Goal: Task Accomplishment & Management: Complete application form

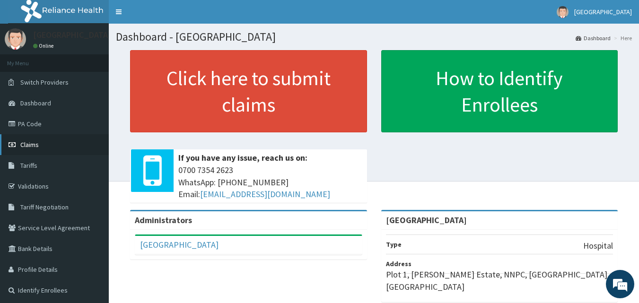
click at [29, 145] on span "Claims" at bounding box center [29, 144] width 18 height 9
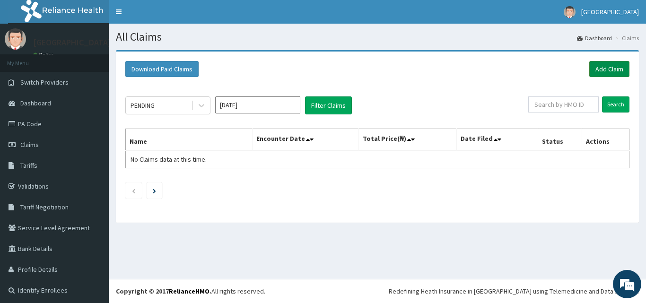
click at [606, 68] on link "Add Claim" at bounding box center [609, 69] width 40 height 16
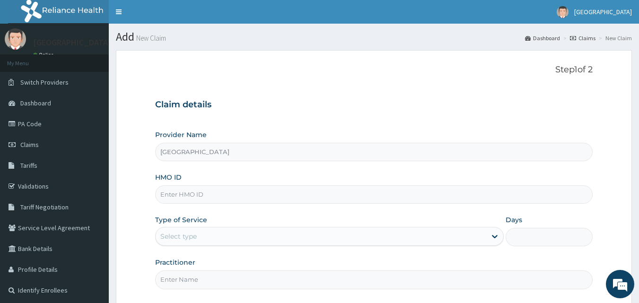
click at [265, 199] on input "HMO ID" at bounding box center [374, 194] width 438 height 18
type input "tlt/10136/b"
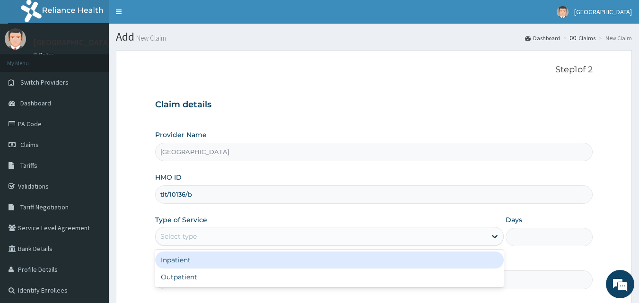
click at [257, 238] on div "Select type" at bounding box center [321, 236] width 330 height 15
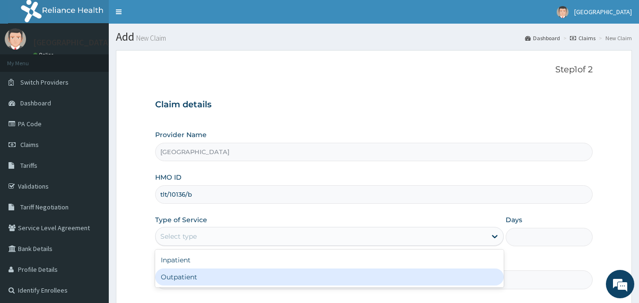
click at [226, 277] on div "Outpatient" at bounding box center [329, 277] width 348 height 17
type input "1"
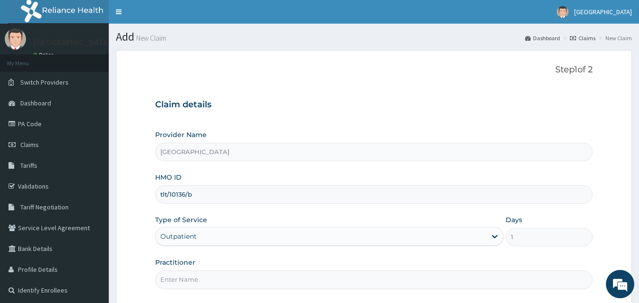
click at [242, 286] on input "Practitioner" at bounding box center [374, 279] width 438 height 18
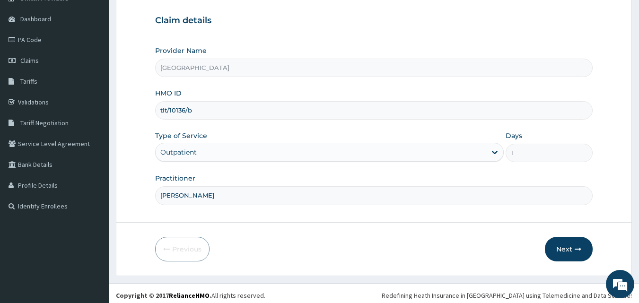
scroll to position [88, 0]
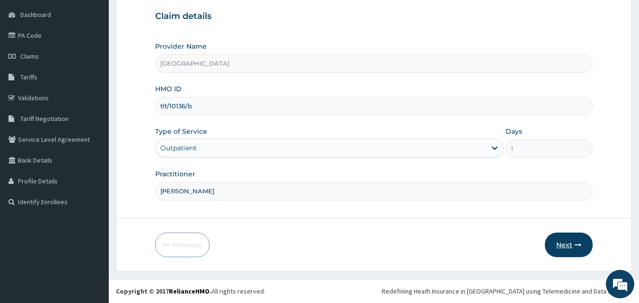
type input "DR OLA SULE"
click at [556, 251] on button "Next" at bounding box center [569, 245] width 48 height 25
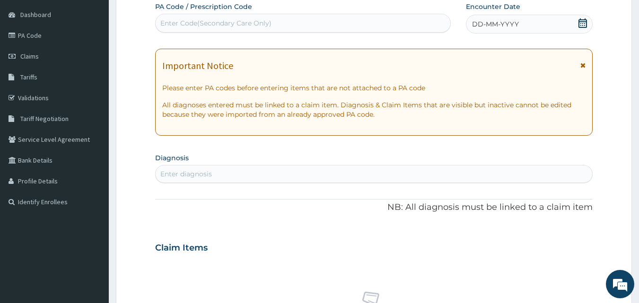
click at [581, 22] on icon at bounding box center [582, 22] width 9 height 9
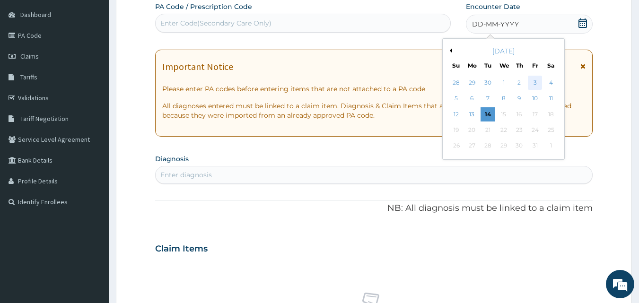
click at [537, 82] on div "3" at bounding box center [535, 83] width 14 height 14
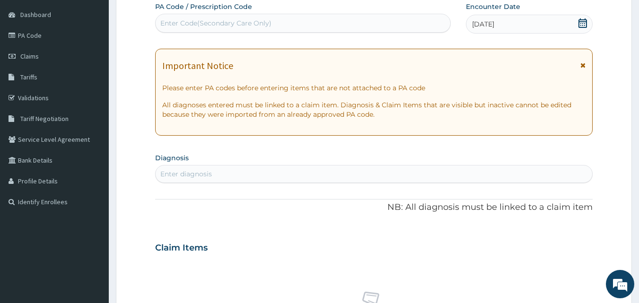
click at [232, 173] on div "Enter diagnosis" at bounding box center [374, 173] width 437 height 15
type input "UPPER RESPIRATORY"
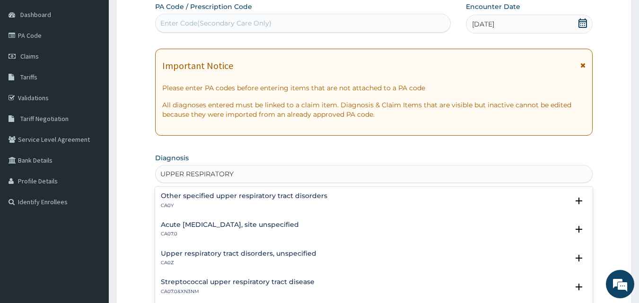
click at [254, 229] on div "Acute upper respiratory infection, site unspecified CA07.0" at bounding box center [230, 229] width 138 height 17
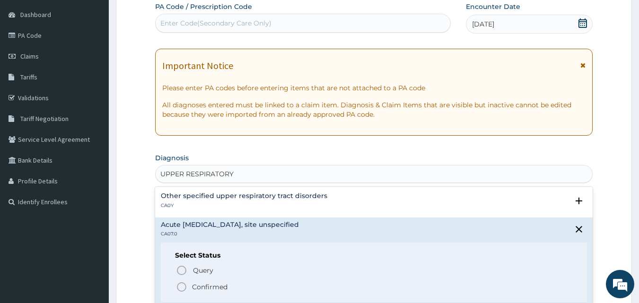
click at [209, 285] on p "Confirmed" at bounding box center [209, 286] width 35 height 9
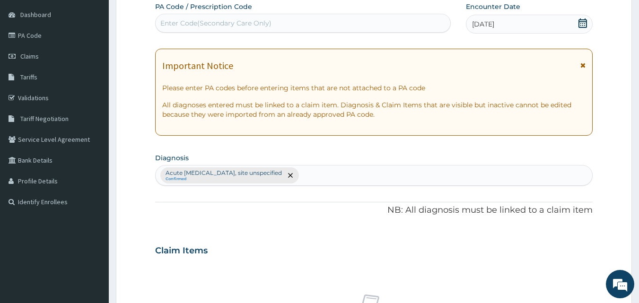
scroll to position [354, 0]
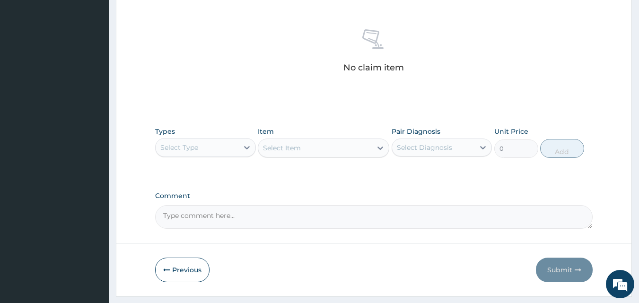
click at [238, 151] on div "Select Type" at bounding box center [197, 147] width 83 height 15
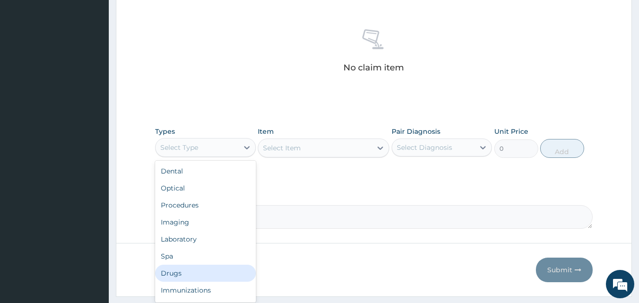
click at [182, 273] on div "Drugs" at bounding box center [205, 273] width 101 height 17
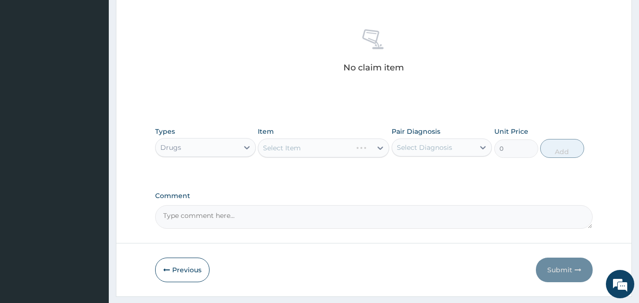
click at [345, 152] on div "Select Item" at bounding box center [323, 148] width 131 height 19
click at [368, 150] on div "Select Item" at bounding box center [314, 147] width 113 height 15
click at [380, 151] on icon at bounding box center [379, 147] width 9 height 9
click at [380, 152] on icon at bounding box center [379, 147] width 9 height 9
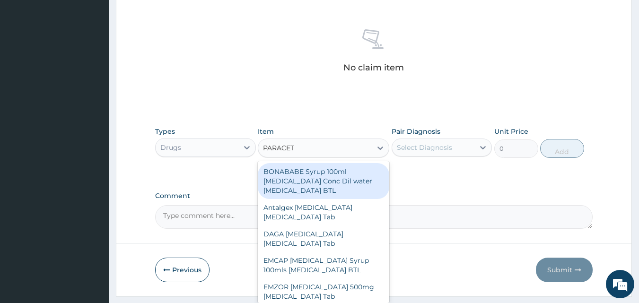
type input "PARACETA"
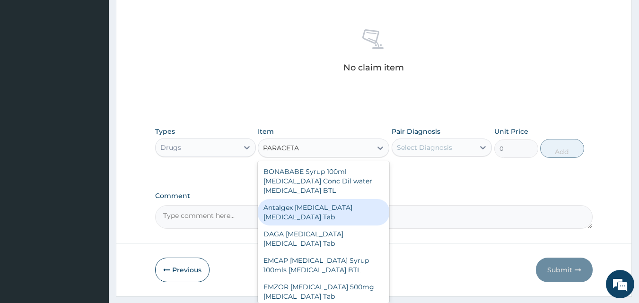
scroll to position [124, 0]
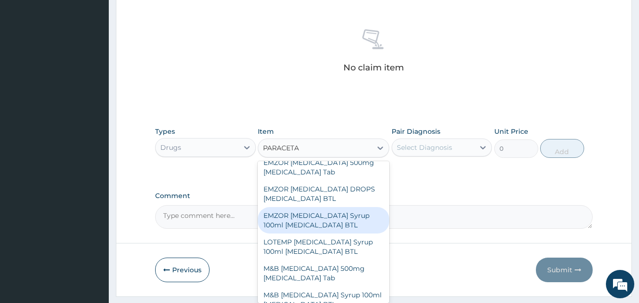
click at [338, 222] on div "EMZOR [MEDICAL_DATA] Syrup 100ml [MEDICAL_DATA] BTL" at bounding box center [323, 220] width 131 height 26
type input "402.5"
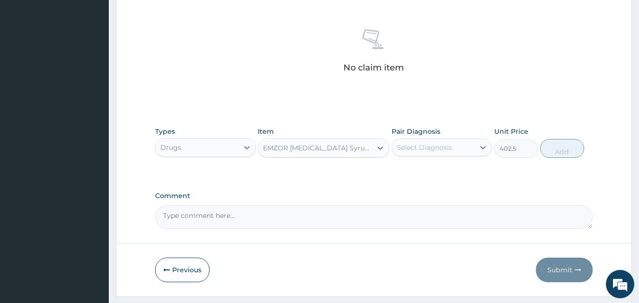
click at [443, 154] on div "Select Diagnosis" at bounding box center [433, 147] width 83 height 15
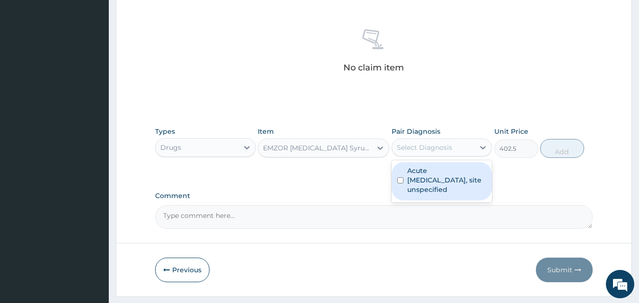
click at [430, 186] on label "Acute upper respiratory infection, site unspecified" at bounding box center [446, 180] width 79 height 28
checkbox input "true"
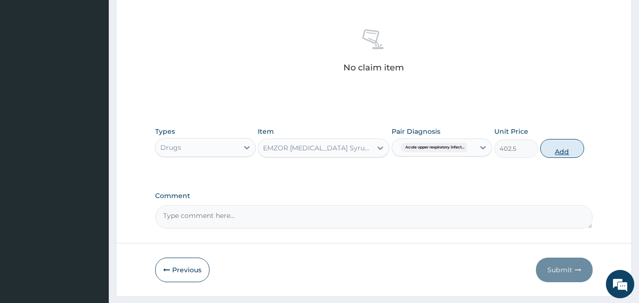
click at [551, 151] on button "Add" at bounding box center [562, 148] width 44 height 19
type input "0"
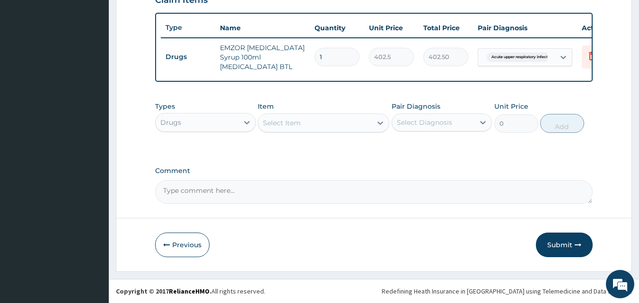
scroll to position [346, 0]
click at [284, 123] on div "Select Item" at bounding box center [282, 122] width 38 height 9
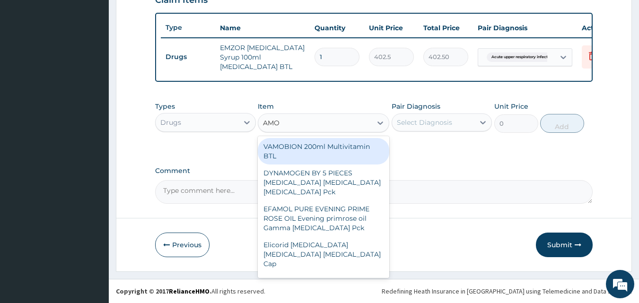
type input "AMOX"
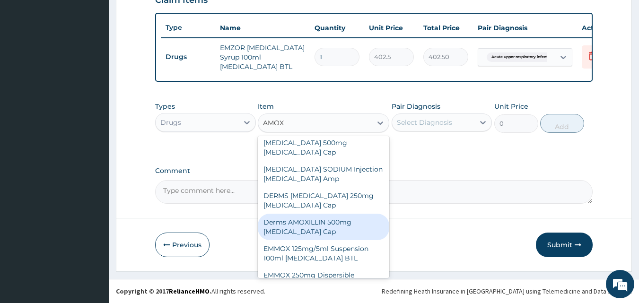
scroll to position [76, 0]
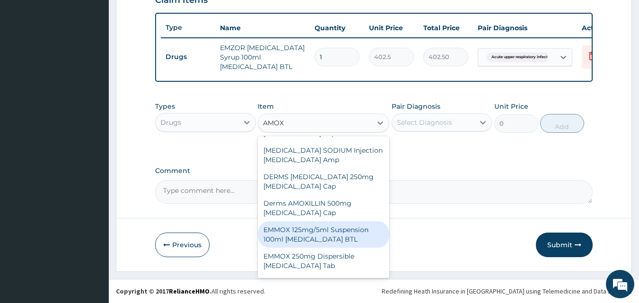
click at [312, 223] on div "EMMOX 125mg/5ml Suspension 100ml [MEDICAL_DATA] BTL" at bounding box center [323, 234] width 131 height 26
type input "1150"
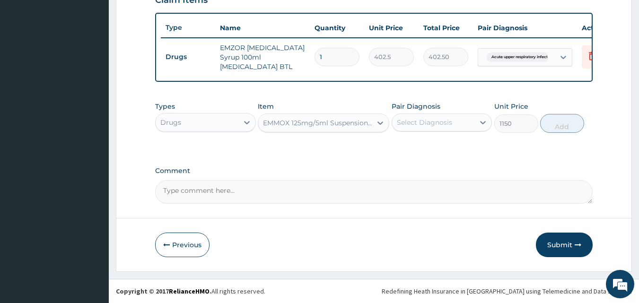
drag, startPoint x: 429, startPoint y: 121, endPoint x: 426, endPoint y: 129, distance: 8.4
click at [429, 123] on div "Select Diagnosis" at bounding box center [424, 122] width 55 height 9
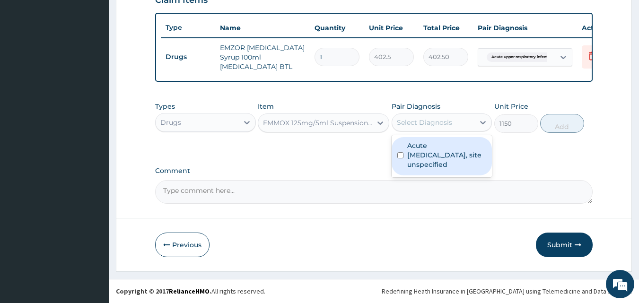
click at [413, 159] on label "Acute upper respiratory infection, site unspecified" at bounding box center [446, 155] width 79 height 28
checkbox input "true"
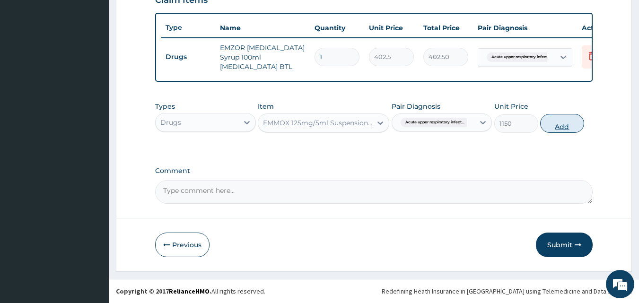
click at [559, 127] on button "Add" at bounding box center [562, 123] width 44 height 19
type input "0"
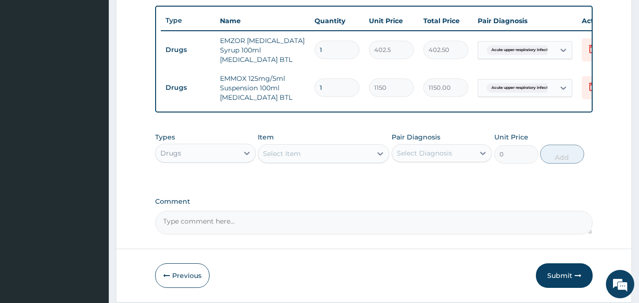
click at [294, 158] on div "Select Item" at bounding box center [282, 153] width 38 height 9
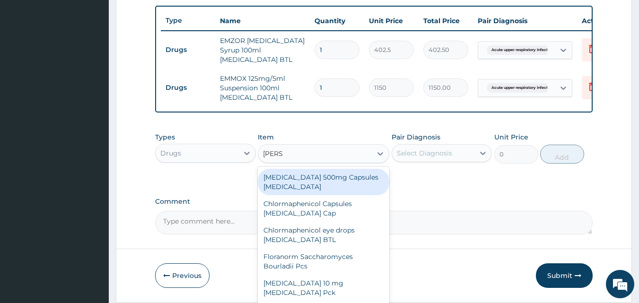
type input "LORAT"
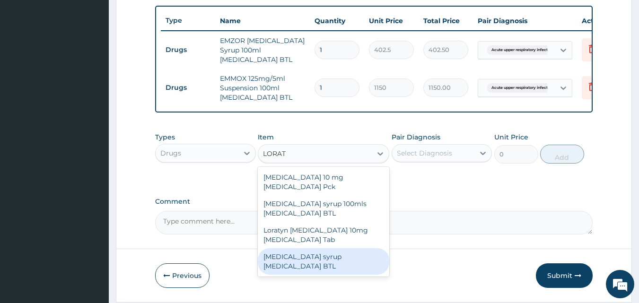
click at [337, 255] on div "[MEDICAL_DATA] syrup [MEDICAL_DATA] BTL" at bounding box center [323, 261] width 131 height 26
type input "920"
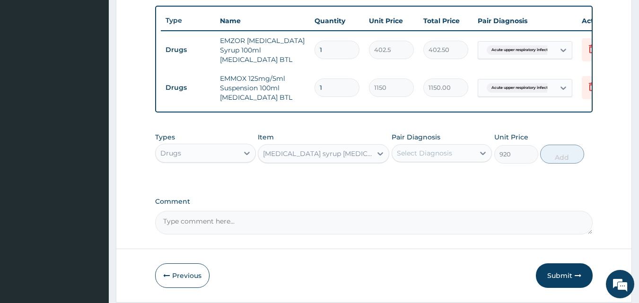
click at [417, 158] on div "Select Diagnosis" at bounding box center [424, 152] width 55 height 9
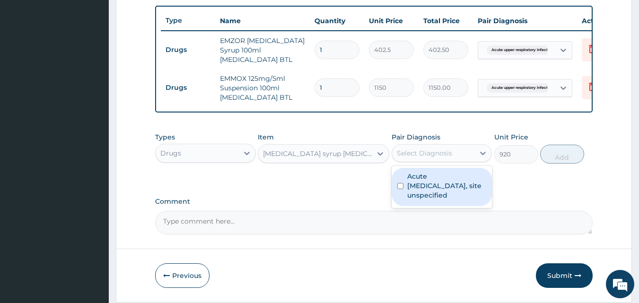
click at [407, 199] on label "Acute upper respiratory infection, site unspecified" at bounding box center [446, 186] width 79 height 28
checkbox input "true"
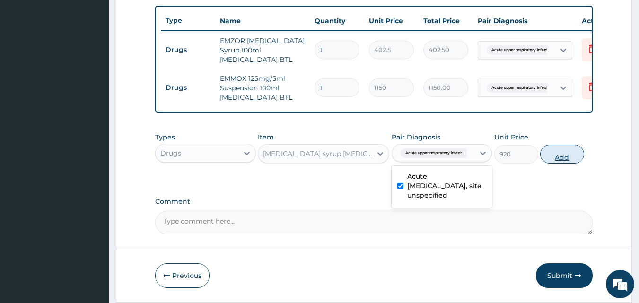
click at [568, 164] on button "Add" at bounding box center [562, 154] width 44 height 19
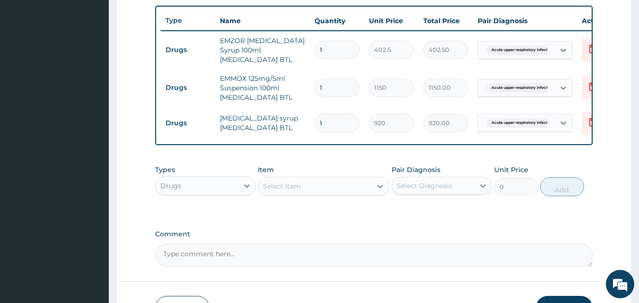
click at [302, 194] on div "Select Item" at bounding box center [314, 186] width 113 height 15
click at [303, 194] on div "Select Item" at bounding box center [314, 186] width 113 height 15
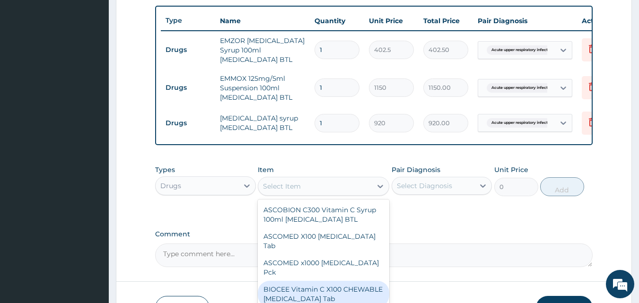
scroll to position [143, 0]
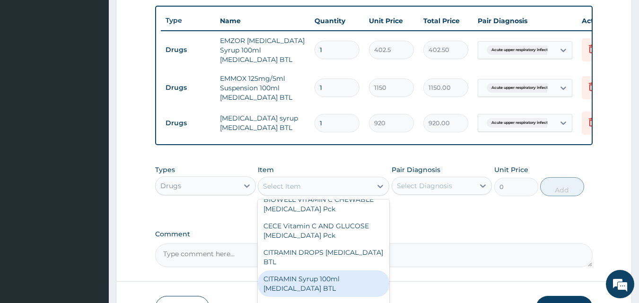
click at [353, 284] on div "CITRAMIN Syrup 100ml [MEDICAL_DATA] BTL" at bounding box center [323, 283] width 131 height 26
type input "345"
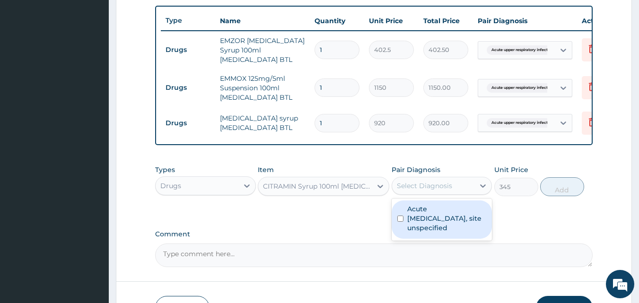
click at [435, 191] on div "Select Diagnosis" at bounding box center [424, 185] width 55 height 9
click at [430, 228] on label "Acute upper respiratory infection, site unspecified" at bounding box center [446, 218] width 79 height 28
checkbox input "true"
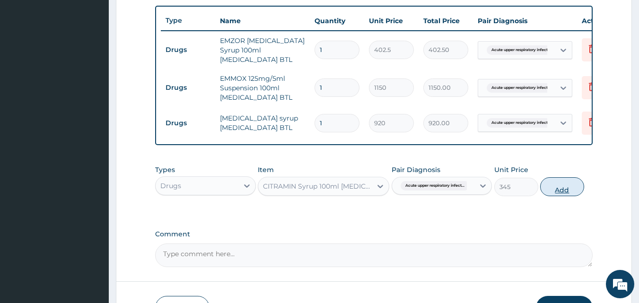
click at [565, 194] on button "Add" at bounding box center [562, 186] width 44 height 19
type input "0"
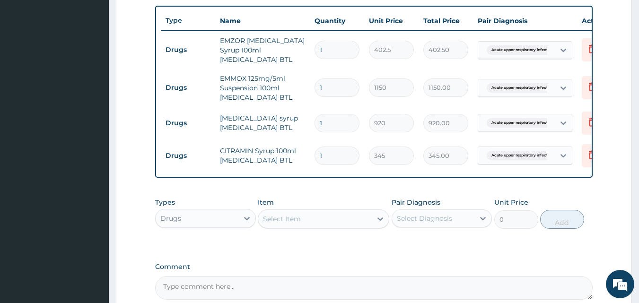
click at [236, 221] on div "Drugs" at bounding box center [197, 218] width 83 height 15
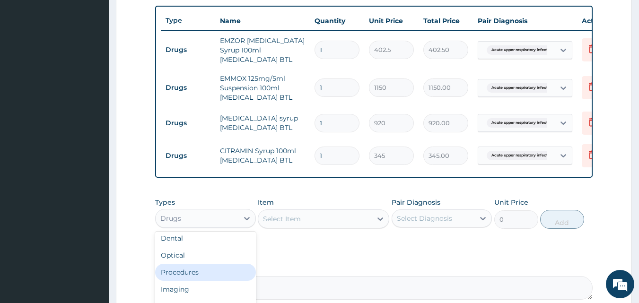
scroll to position [0, 0]
click at [203, 280] on div "Procedures" at bounding box center [205, 276] width 101 height 17
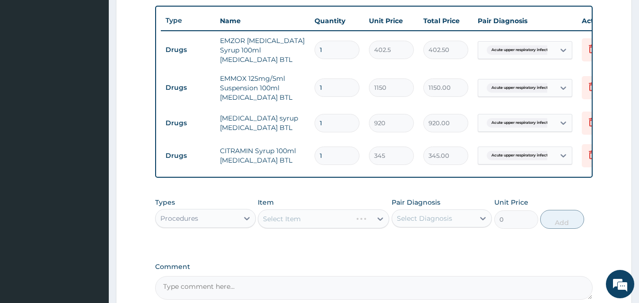
click at [325, 222] on div "Select Item" at bounding box center [323, 218] width 131 height 19
click at [309, 223] on div "Select Item" at bounding box center [314, 218] width 113 height 15
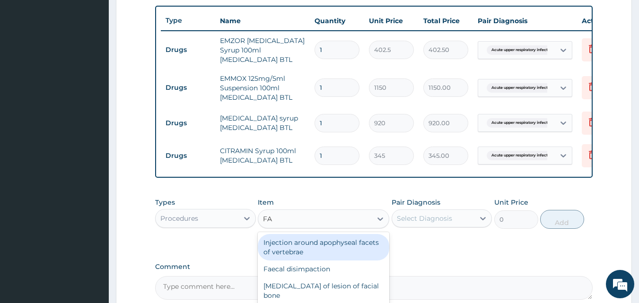
type input "FAM"
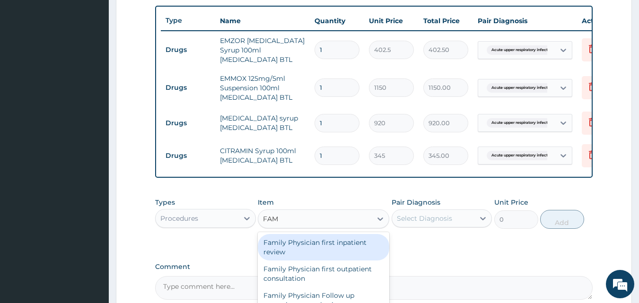
click at [299, 259] on div "Family Physician first inpatient review" at bounding box center [323, 247] width 131 height 26
type input "11000"
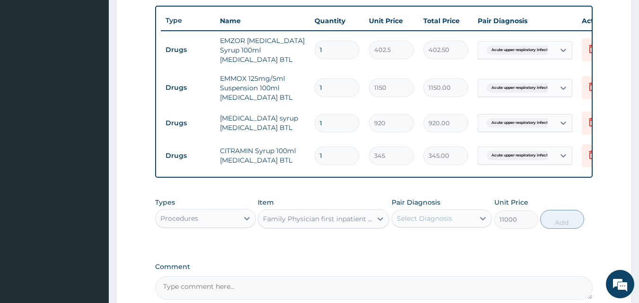
click at [415, 223] on div "Select Diagnosis" at bounding box center [424, 218] width 55 height 9
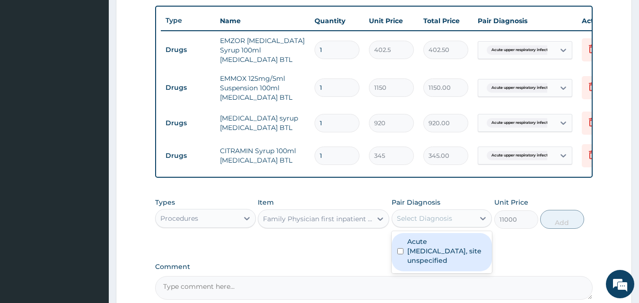
click at [409, 251] on label "Acute upper respiratory infection, site unspecified" at bounding box center [446, 251] width 79 height 28
checkbox input "true"
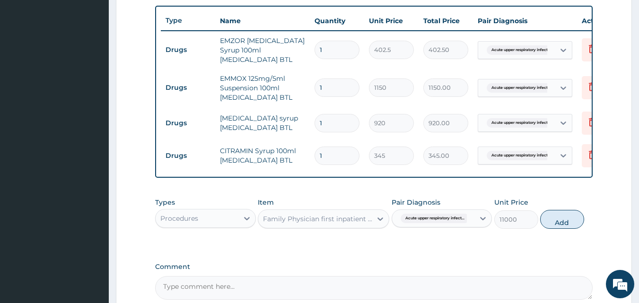
click at [558, 228] on button "Add" at bounding box center [562, 219] width 44 height 19
type input "0"
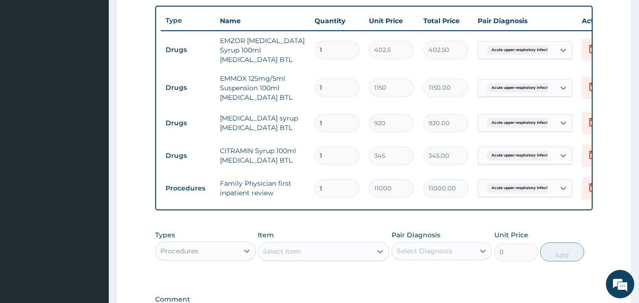
scroll to position [482, 0]
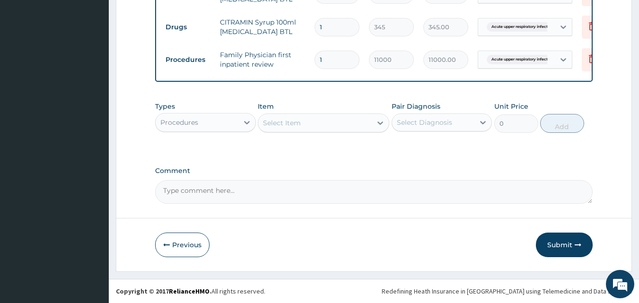
drag, startPoint x: 574, startPoint y: 244, endPoint x: 562, endPoint y: 248, distance: 12.7
click at [570, 246] on button "Submit" at bounding box center [564, 245] width 57 height 25
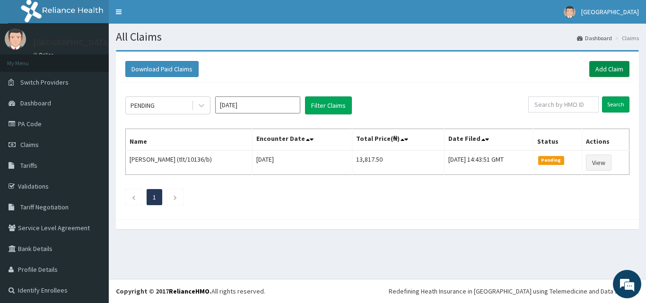
click at [596, 72] on link "Add Claim" at bounding box center [609, 69] width 40 height 16
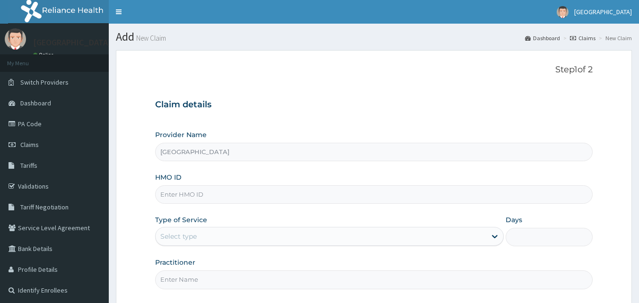
type input "[GEOGRAPHIC_DATA]"
click at [275, 193] on input "HMO ID" at bounding box center [374, 194] width 438 height 18
type input "OHT/12054/C"
click at [251, 241] on div "Select type" at bounding box center [321, 236] width 330 height 15
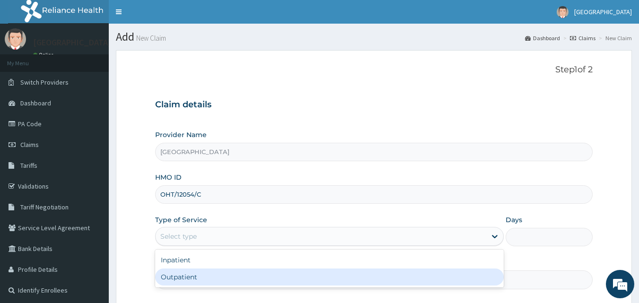
click at [235, 277] on div "Outpatient" at bounding box center [329, 277] width 348 height 17
type input "1"
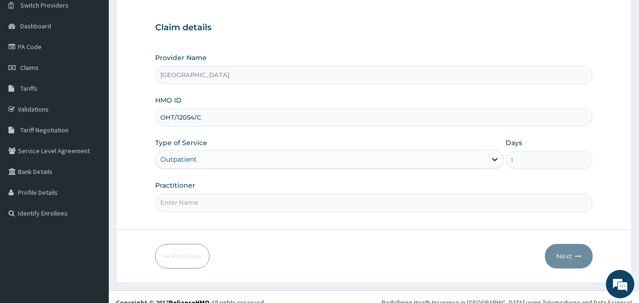
scroll to position [88, 0]
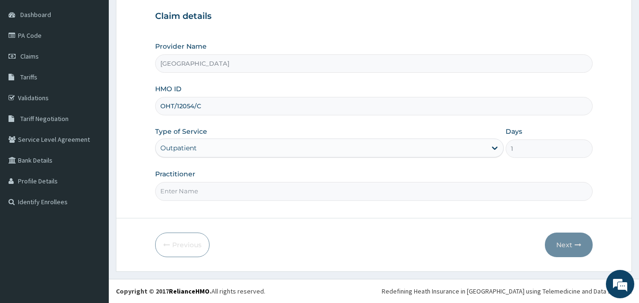
click at [198, 189] on input "Practitioner" at bounding box center [374, 191] width 438 height 18
type input "SULE"
click at [564, 251] on button "Next" at bounding box center [569, 245] width 48 height 25
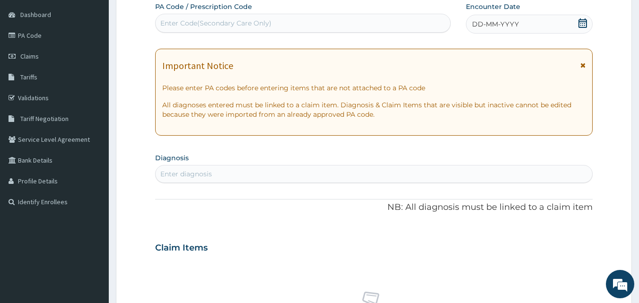
click at [580, 31] on div "DD-MM-YYYY" at bounding box center [529, 24] width 127 height 19
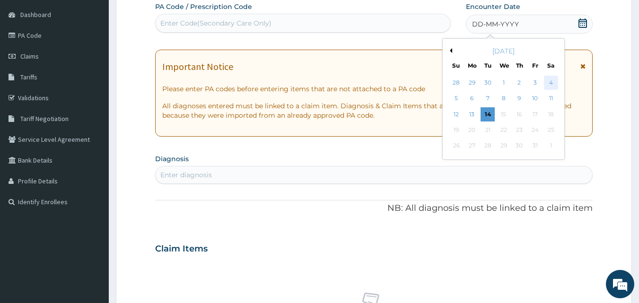
click at [548, 85] on div "4" at bounding box center [551, 83] width 14 height 14
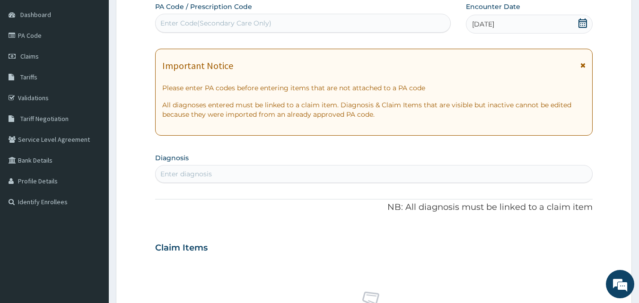
click at [218, 176] on div "Enter diagnosis" at bounding box center [374, 173] width 437 height 15
type input "MALARIA"
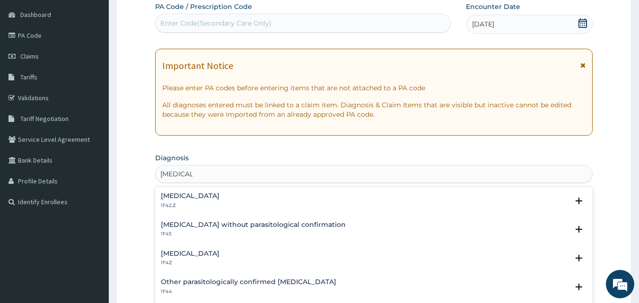
click at [219, 198] on h4 "Plasmodium malariae malaria without complication" at bounding box center [190, 195] width 59 height 7
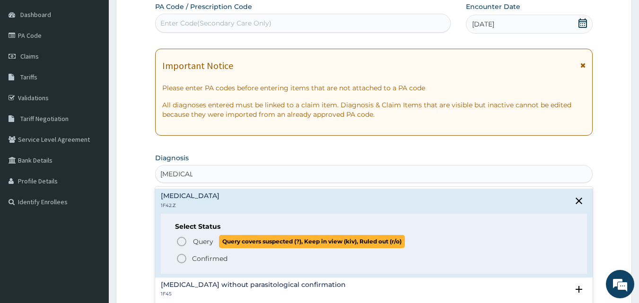
click at [183, 241] on icon "status option query" at bounding box center [181, 241] width 11 height 11
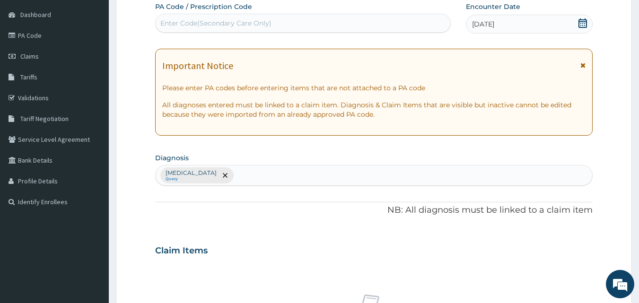
scroll to position [354, 0]
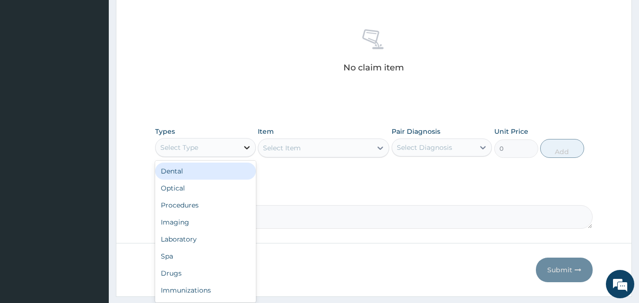
click at [238, 147] on div at bounding box center [246, 147] width 17 height 17
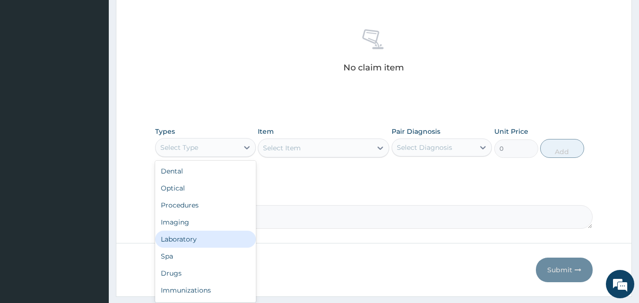
click at [184, 242] on div "Laboratory" at bounding box center [205, 239] width 101 height 17
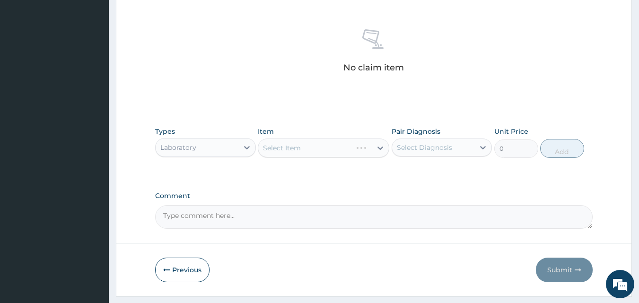
click at [312, 155] on div "Select Item" at bounding box center [323, 148] width 131 height 19
click at [334, 153] on div "Select Item" at bounding box center [314, 147] width 113 height 15
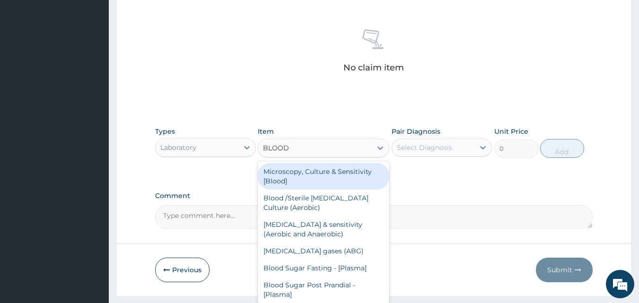
type input "BLOOD F"
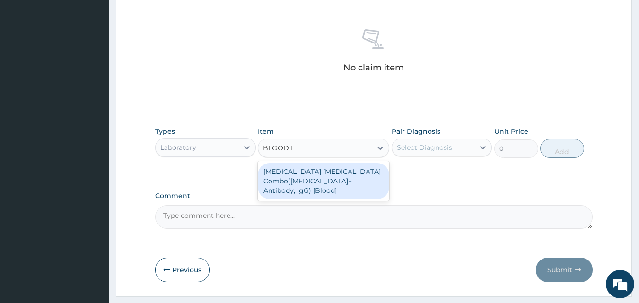
click at [318, 178] on div "Malaria Parasite Combo(Blood Film+ Antibody, IgG) [Blood]" at bounding box center [323, 181] width 131 height 36
type input "2500"
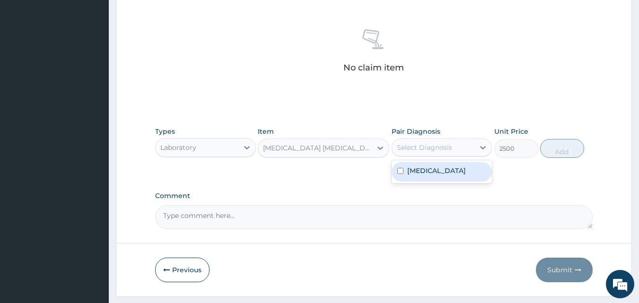
click at [441, 147] on div "Select Diagnosis" at bounding box center [424, 147] width 55 height 9
drag, startPoint x: 424, startPoint y: 180, endPoint x: 469, endPoint y: 173, distance: 45.9
click at [426, 175] on label "Plasmodium malariae malaria without complication" at bounding box center [436, 170] width 59 height 9
checkbox input "true"
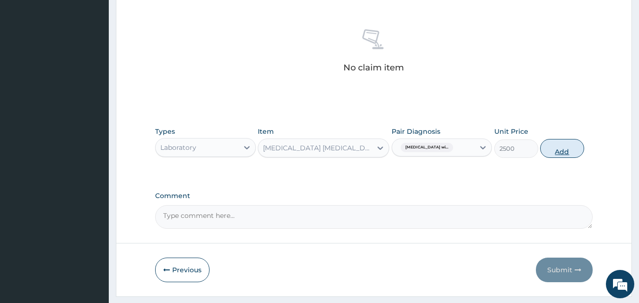
click at [551, 154] on button "Add" at bounding box center [562, 148] width 44 height 19
type input "0"
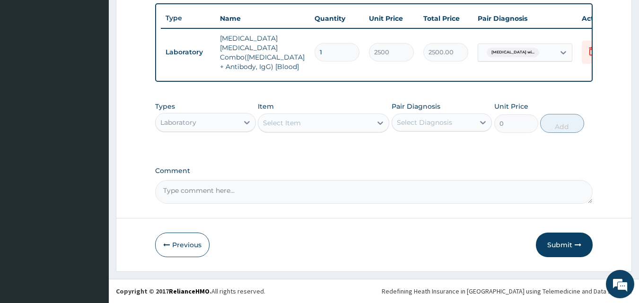
scroll to position [346, 0]
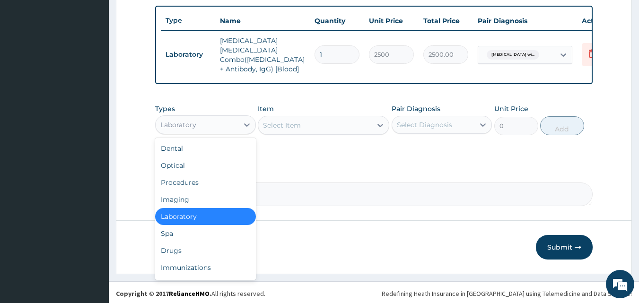
click at [236, 126] on div "Laboratory" at bounding box center [197, 124] width 83 height 15
click at [216, 182] on div "Procedures" at bounding box center [205, 182] width 101 height 17
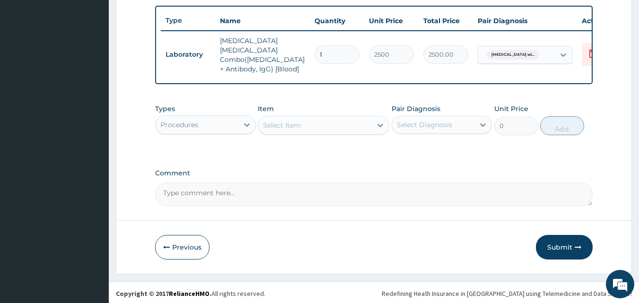
click at [304, 129] on div "Select Item" at bounding box center [323, 125] width 131 height 19
click at [314, 126] on div "Select Item" at bounding box center [314, 125] width 113 height 15
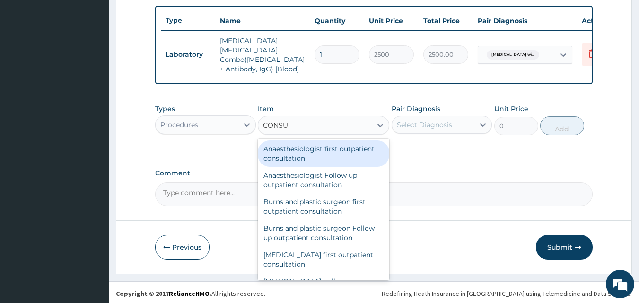
type input "CONSUL"
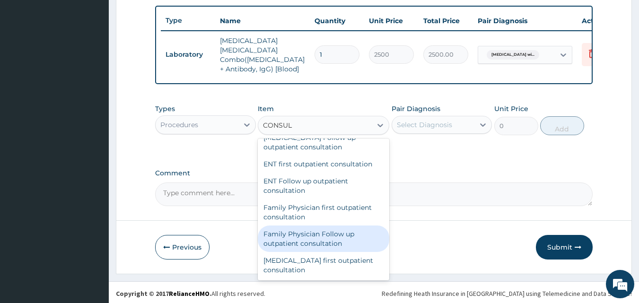
scroll to position [496, 0]
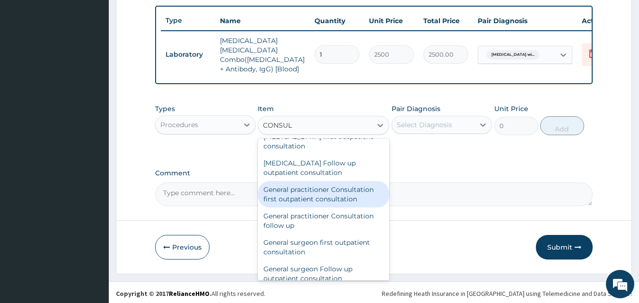
click at [340, 194] on div "General practitioner Consultation first outpatient consultation" at bounding box center [323, 194] width 131 height 26
type input "3300"
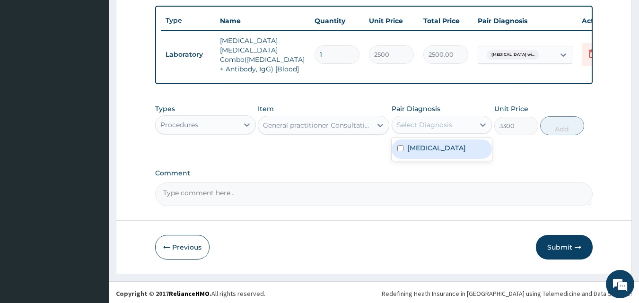
click at [423, 121] on div "Select Diagnosis" at bounding box center [424, 124] width 55 height 9
click at [416, 153] on label "Plasmodium malariae malaria without complication" at bounding box center [436, 147] width 59 height 9
checkbox input "true"
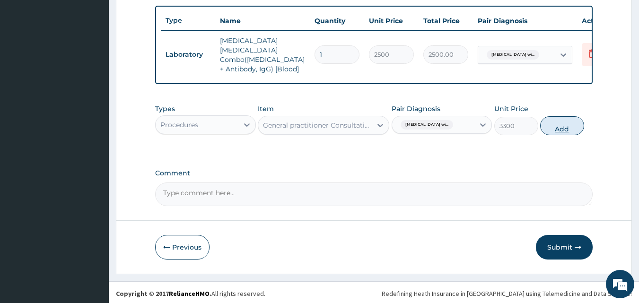
click at [555, 126] on button "Add" at bounding box center [562, 125] width 44 height 19
type input "0"
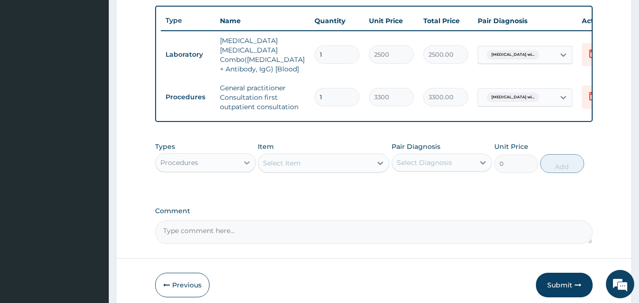
click at [248, 163] on icon at bounding box center [246, 162] width 9 height 9
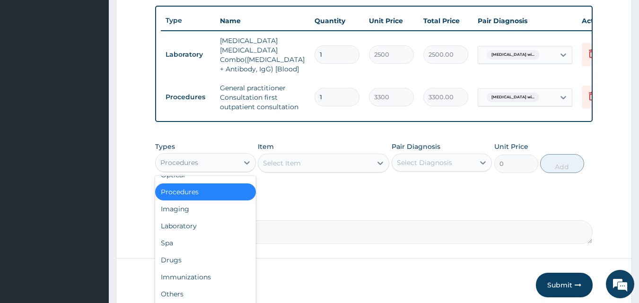
scroll to position [32, 0]
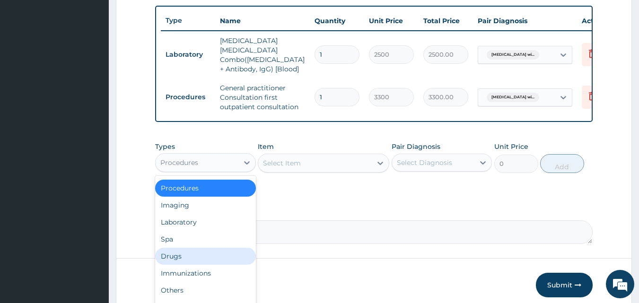
drag, startPoint x: 176, startPoint y: 250, endPoint x: 181, endPoint y: 246, distance: 6.4
click at [175, 250] on div "Drugs" at bounding box center [205, 256] width 101 height 17
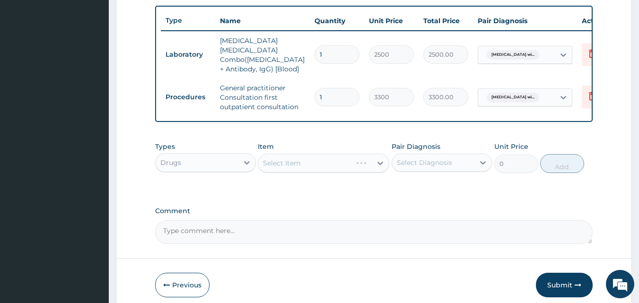
click at [301, 160] on div "Select Item" at bounding box center [323, 163] width 131 height 19
click at [296, 163] on div "Select Item" at bounding box center [282, 162] width 38 height 9
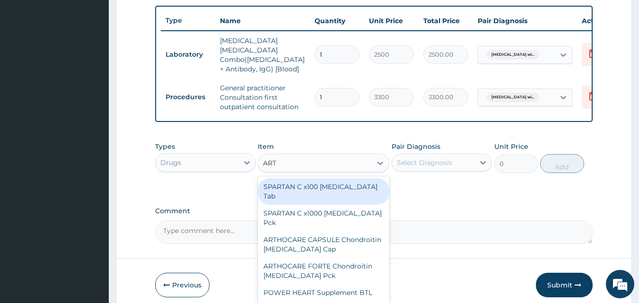
type input "ARTE"
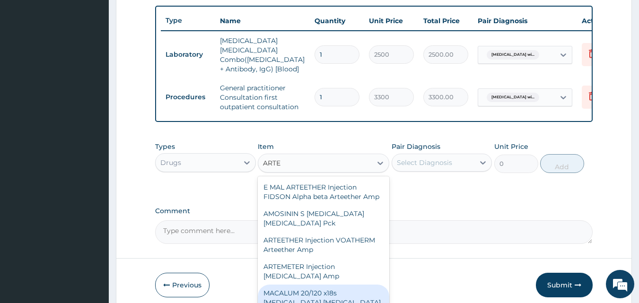
scroll to position [0, 0]
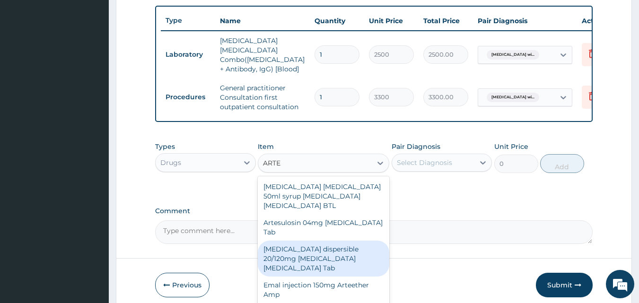
click at [323, 254] on div "Coartem dispersible 20/120mg Artemether Lumefantrine Tab" at bounding box center [323, 259] width 131 height 36
type input "517.5"
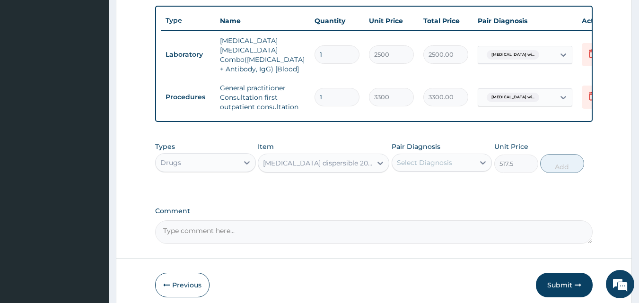
click at [428, 162] on div "Select Diagnosis" at bounding box center [424, 162] width 55 height 9
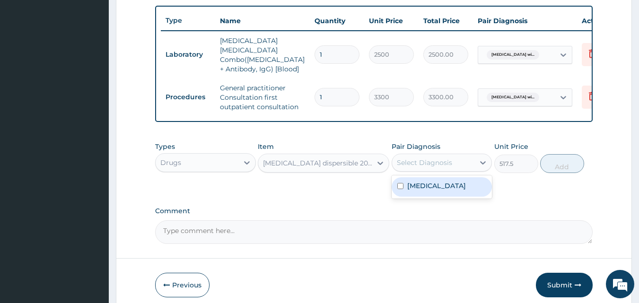
drag, startPoint x: 419, startPoint y: 190, endPoint x: 425, endPoint y: 189, distance: 5.8
click at [419, 190] on label "Plasmodium malariae malaria without complication" at bounding box center [436, 185] width 59 height 9
checkbox input "true"
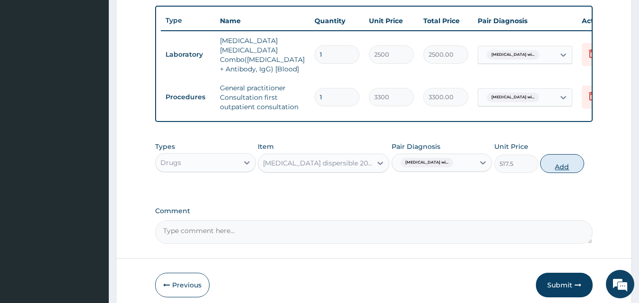
click at [553, 160] on button "Add" at bounding box center [562, 163] width 44 height 19
type input "0"
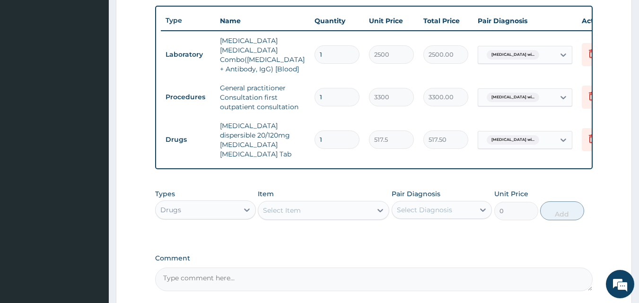
type input "12"
type input "6210.00"
type input "12"
click at [301, 203] on div "Select Item" at bounding box center [314, 210] width 113 height 15
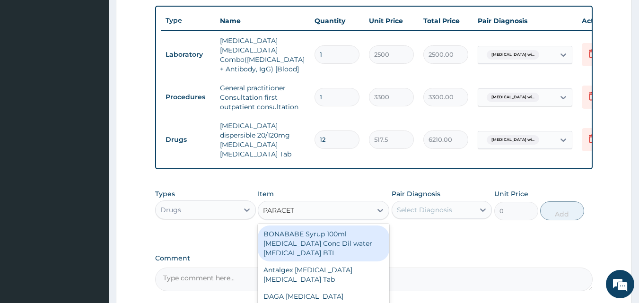
type input "PARACETA"
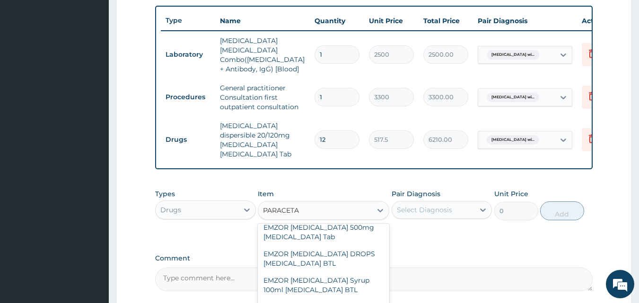
scroll to position [124, 0]
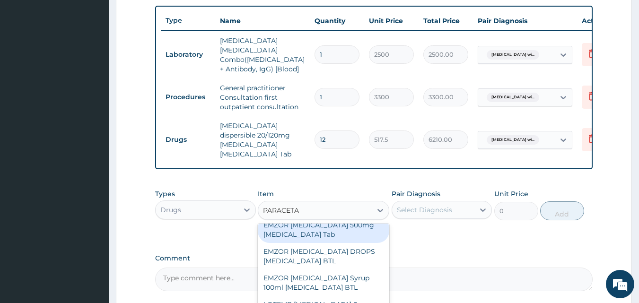
click at [333, 222] on div "EMZOR PARACETAMOL 500mg Acetaminophen Tab" at bounding box center [323, 230] width 131 height 26
type input "11.5"
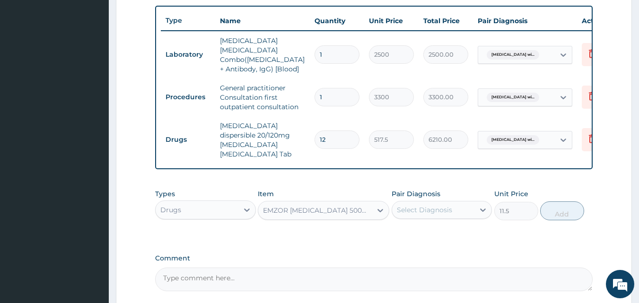
click at [450, 205] on div "Select Diagnosis" at bounding box center [424, 209] width 55 height 9
click at [427, 238] on label "Plasmodium malariae malaria without complication" at bounding box center [436, 232] width 59 height 9
checkbox input "true"
click at [554, 201] on button "Add" at bounding box center [562, 210] width 44 height 19
type input "0"
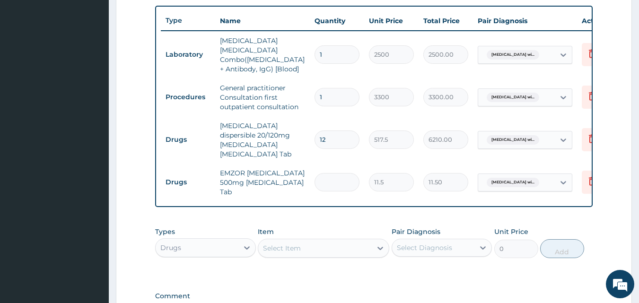
type input "0.00"
type input "5"
type input "57.50"
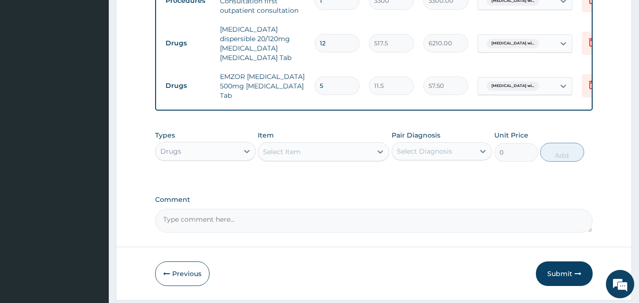
scroll to position [459, 0]
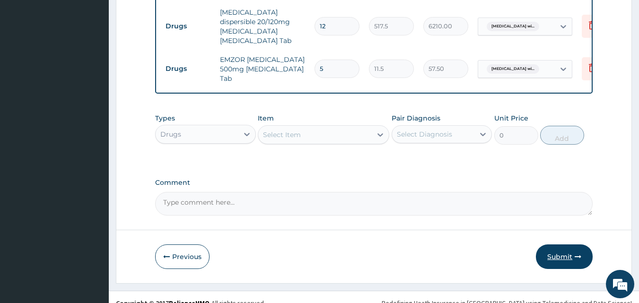
type input "5"
click at [564, 244] on button "Submit" at bounding box center [564, 256] width 57 height 25
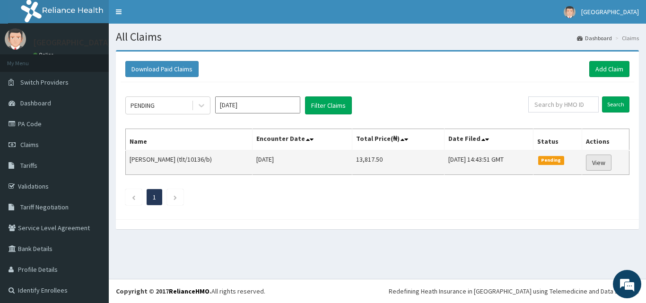
click at [593, 160] on link "View" at bounding box center [599, 163] width 26 height 16
